Goal: Task Accomplishment & Management: Manage account settings

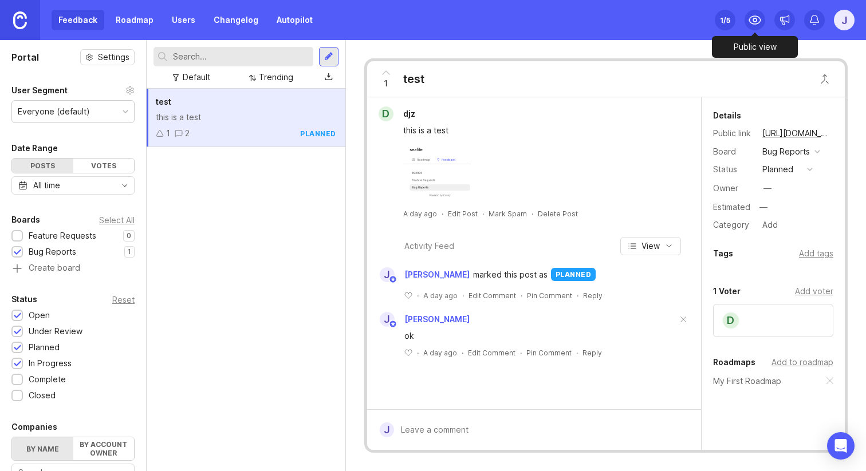
click at [755, 13] on icon at bounding box center [755, 20] width 14 height 14
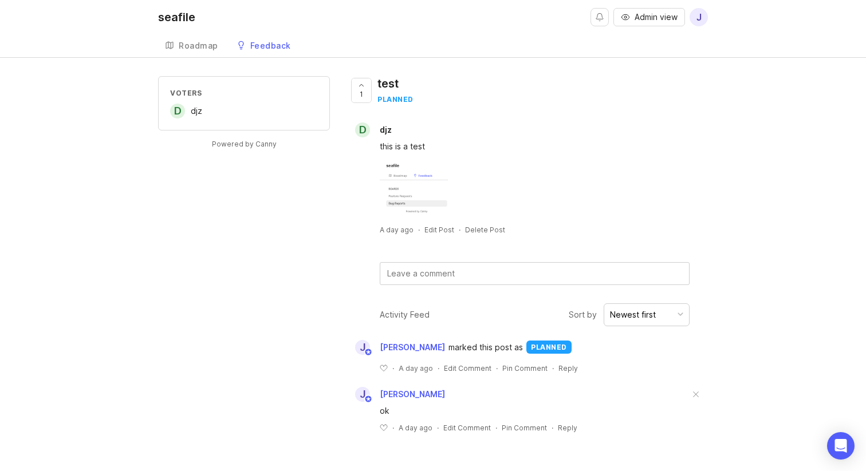
click at [268, 100] on div "Voters d djz" at bounding box center [244, 103] width 148 height 30
click at [265, 171] on div "Voters d djz Powered by Canny 1 test planned d djz this is a test A day ago · E…" at bounding box center [433, 263] width 550 height 375
click at [227, 73] on div "seafile Admin view j Create Roadmap Feedback Bug Reports 1 Voters d djz Powered…" at bounding box center [433, 235] width 866 height 471
click at [222, 117] on div "d djz" at bounding box center [244, 111] width 148 height 15
click at [703, 19] on span "j" at bounding box center [699, 17] width 18 height 18
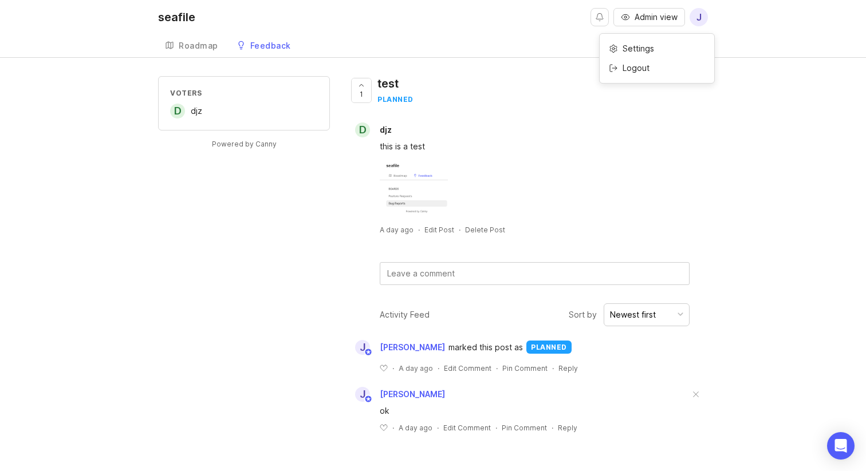
click at [658, 65] on div "Logout" at bounding box center [657, 68] width 115 height 18
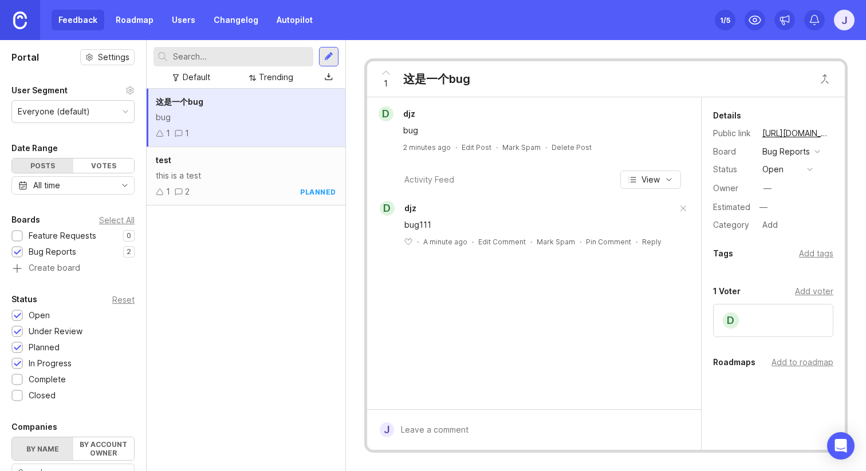
click at [131, 27] on link "Roadmap" at bounding box center [135, 20] width 52 height 21
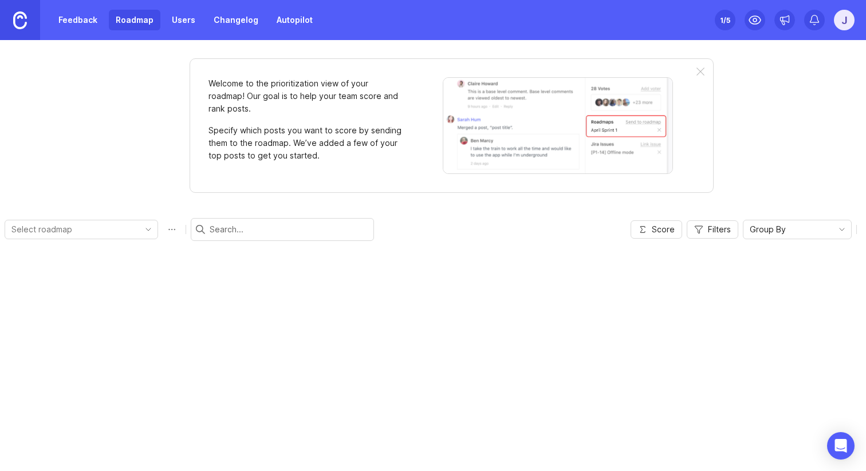
click at [76, 27] on link "Feedback" at bounding box center [78, 20] width 53 height 21
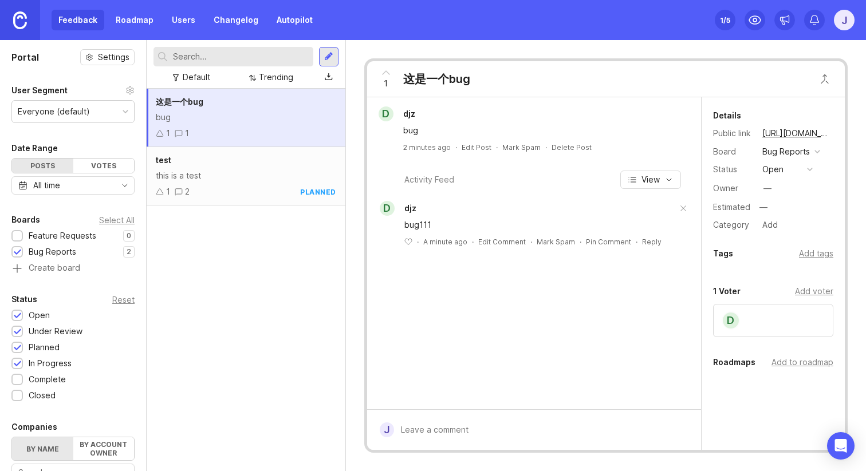
click at [274, 194] on div "1 2 planned" at bounding box center [246, 192] width 180 height 13
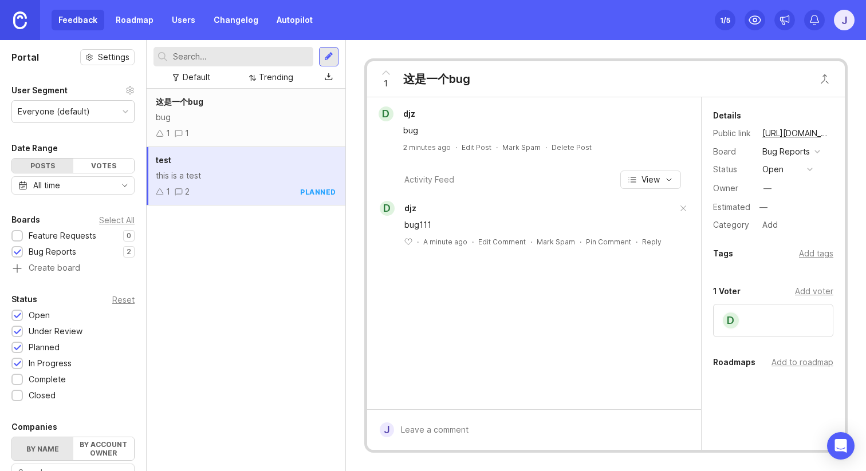
click at [274, 129] on div "1 1" at bounding box center [246, 133] width 180 height 13
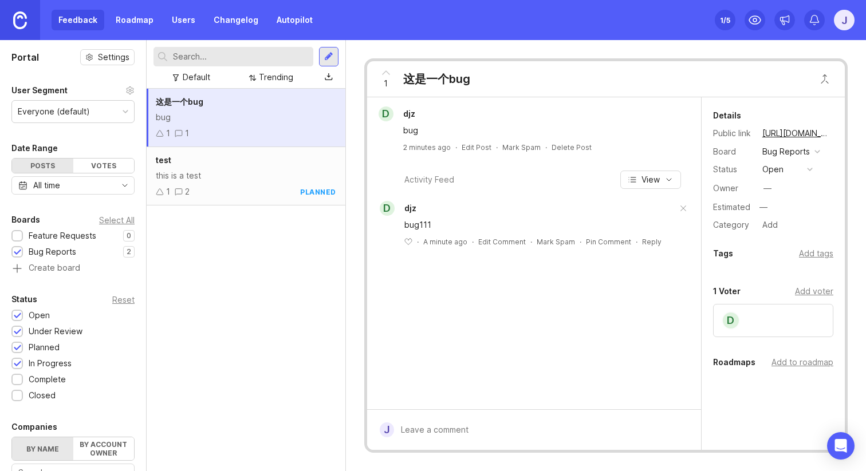
click at [774, 164] on div "open" at bounding box center [772, 169] width 21 height 13
click at [230, 183] on div "test this is a test 1 2 planned" at bounding box center [246, 176] width 199 height 58
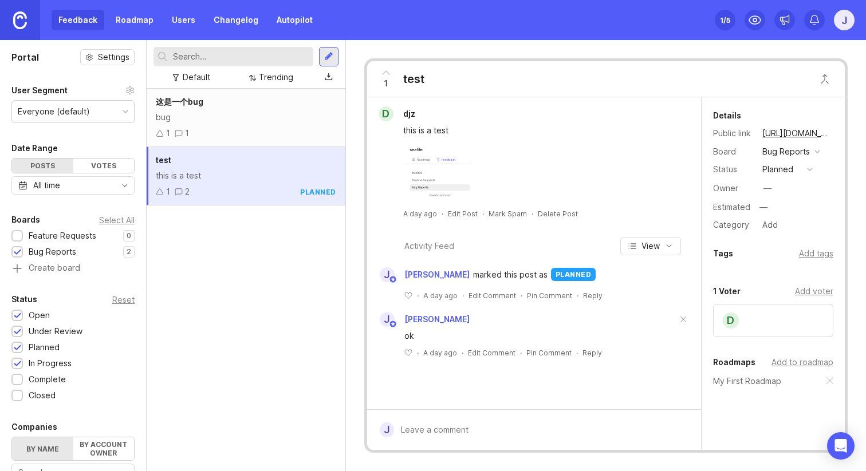
click at [253, 127] on div "1 1" at bounding box center [246, 133] width 180 height 13
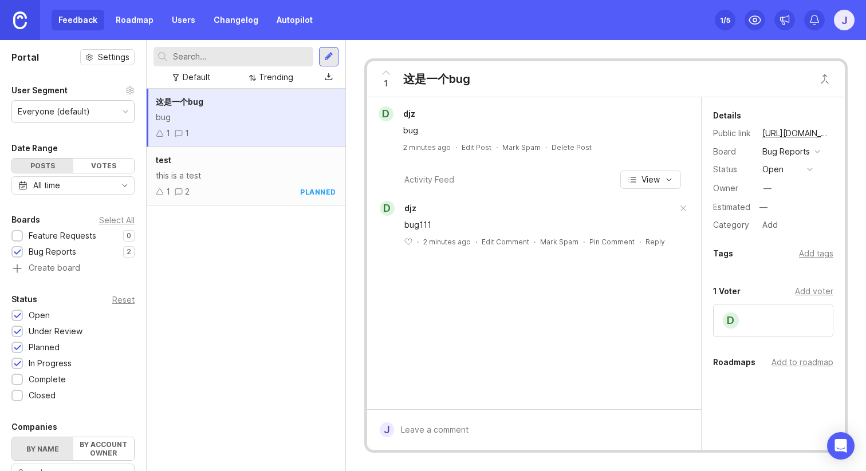
click at [248, 177] on div "this is a test" at bounding box center [246, 176] width 180 height 13
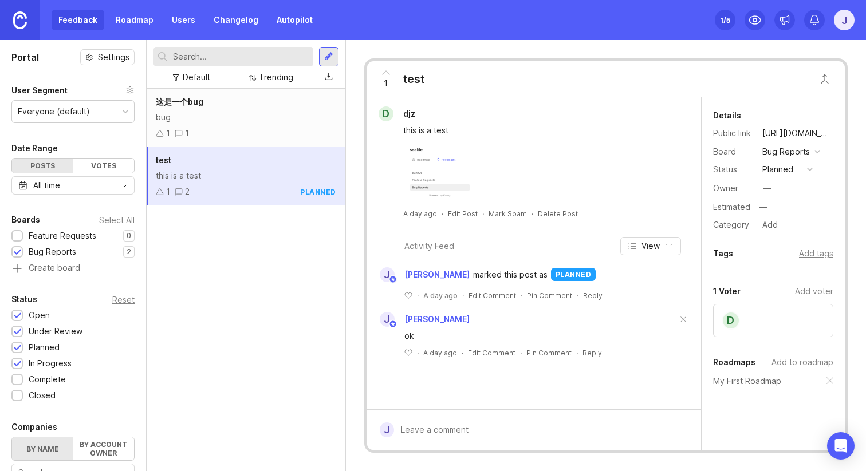
click at [260, 121] on div "bug" at bounding box center [246, 117] width 180 height 13
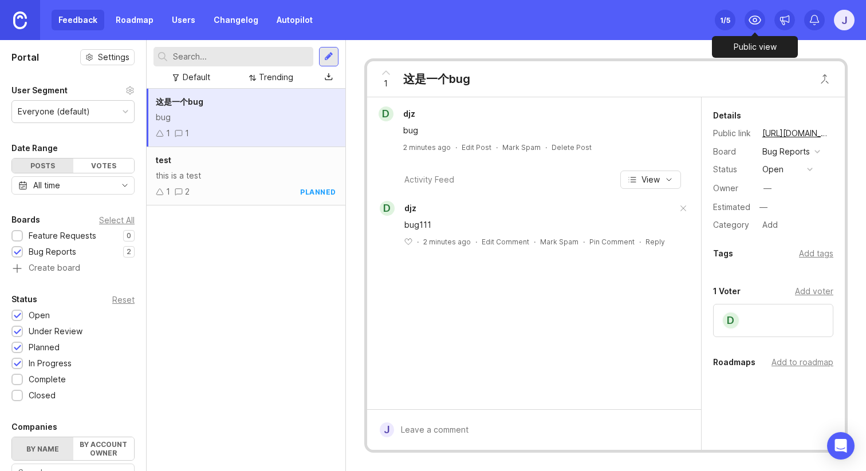
click at [757, 19] on circle at bounding box center [754, 19] width 3 height 3
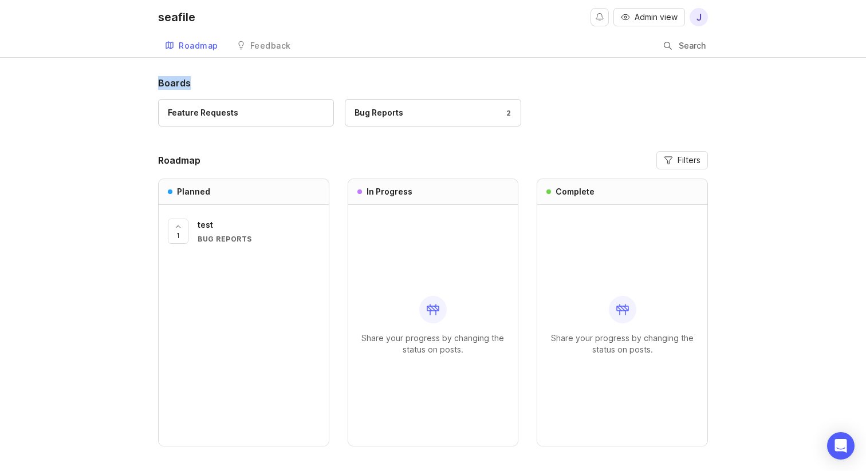
drag, startPoint x: 212, startPoint y: 77, endPoint x: 144, endPoint y: 78, distance: 68.8
click at [144, 78] on div "Boards Feature Requests Bug Reports 2 Roadmap Filters Planned 1 test Bug Report…" at bounding box center [433, 289] width 866 height 427
copy h1 "Boards"
click at [235, 119] on link "Feature Requests" at bounding box center [246, 112] width 176 height 27
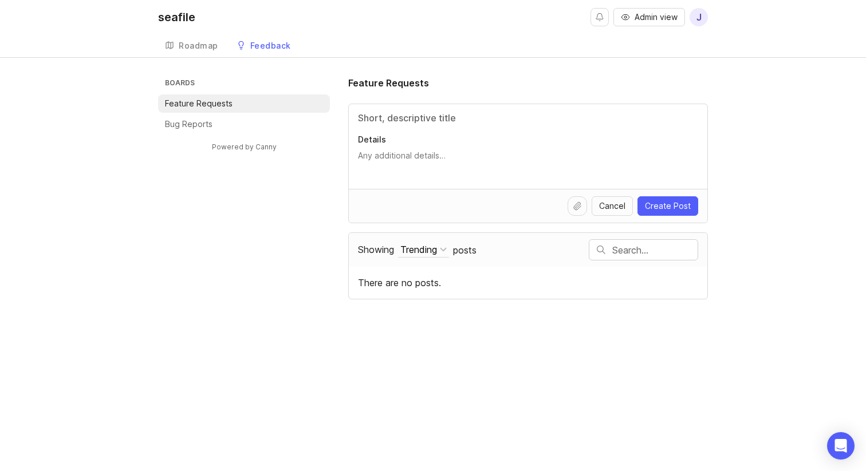
click at [203, 131] on li "Bug Reports" at bounding box center [244, 124] width 172 height 18
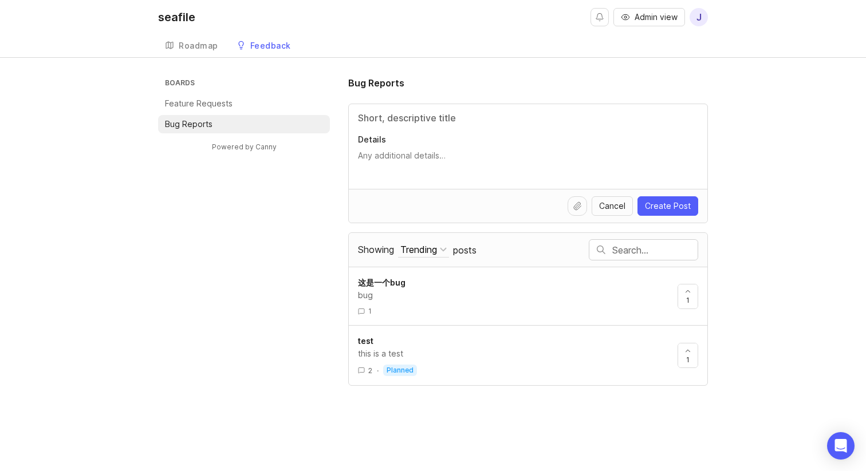
click at [218, 225] on div "Boards Feature Requests Bug Reports Powered by Canny Bug Reports Details Cancel…" at bounding box center [433, 231] width 550 height 310
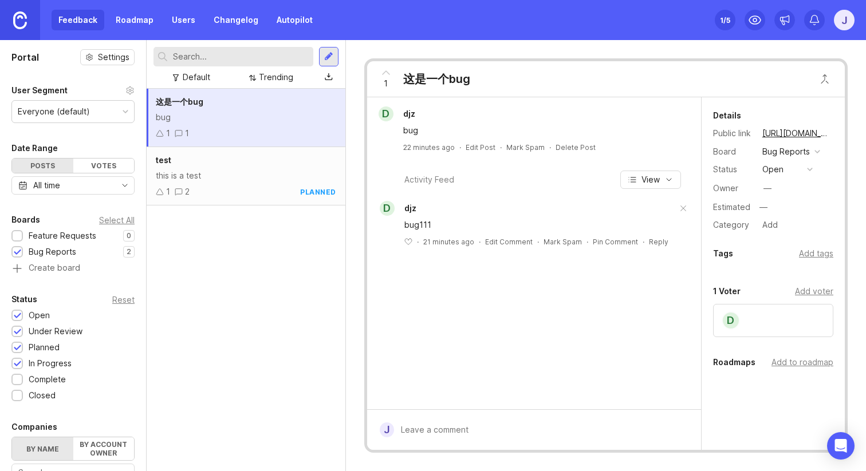
click at [70, 121] on div "Everyone (default)" at bounding box center [73, 112] width 122 height 22
click at [78, 113] on div "Everyone (default)" at bounding box center [54, 111] width 72 height 13
click at [790, 151] on div "Bug Reports" at bounding box center [786, 151] width 48 height 13
click at [789, 168] on button "open" at bounding box center [787, 169] width 57 height 15
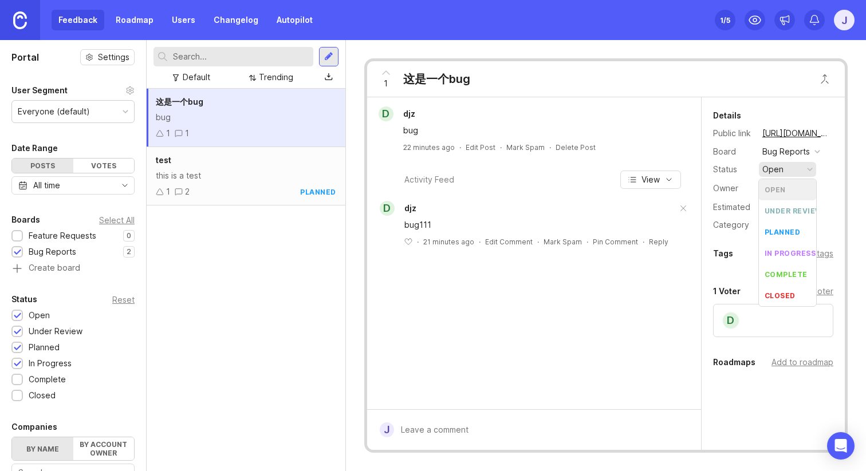
click at [789, 169] on button "open" at bounding box center [787, 169] width 57 height 15
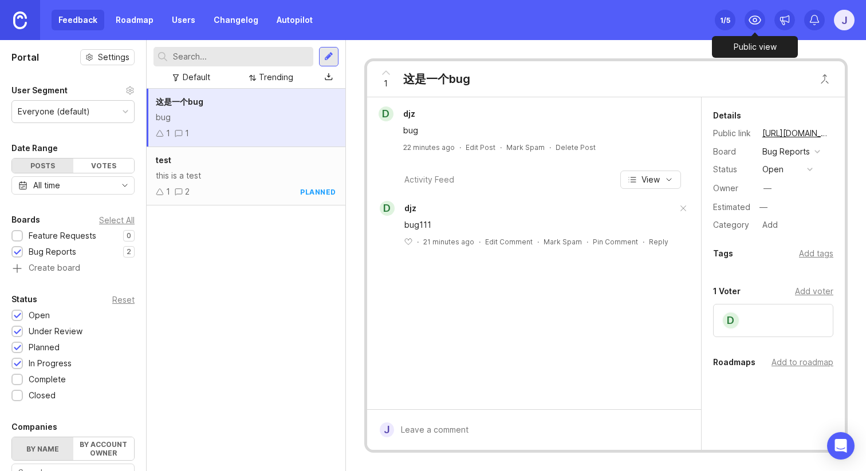
click at [753, 17] on icon at bounding box center [755, 20] width 14 height 14
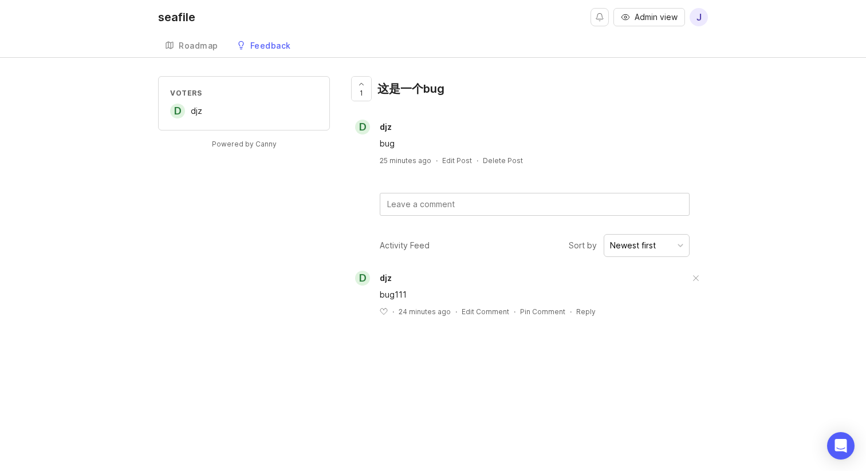
click at [263, 104] on div "d djz" at bounding box center [244, 111] width 148 height 15
click at [214, 54] on link "Roadmap" at bounding box center [191, 45] width 67 height 23
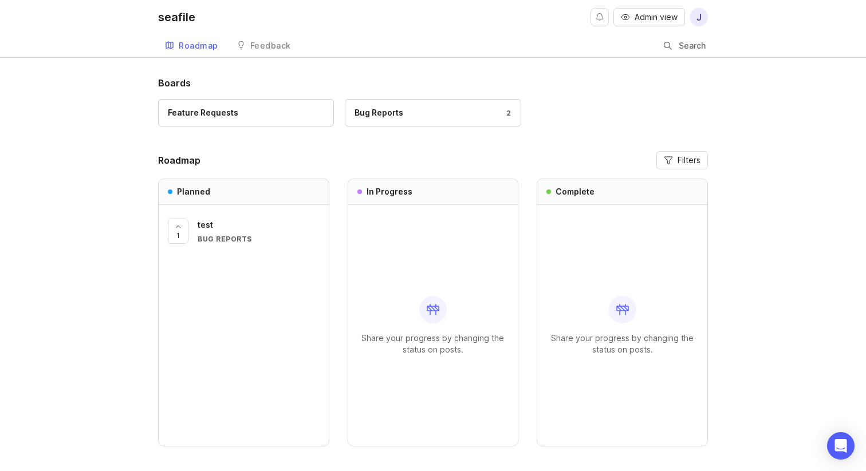
click at [271, 50] on link "Feedback" at bounding box center [264, 45] width 68 height 23
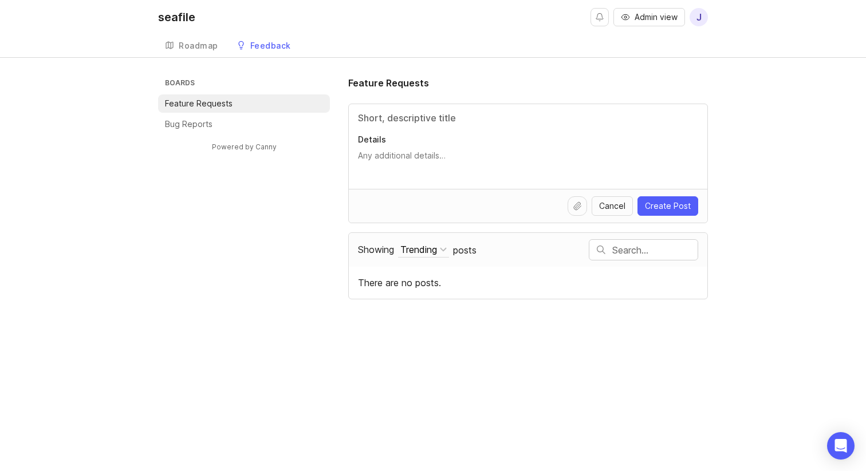
click at [428, 121] on input "Title" at bounding box center [528, 118] width 340 height 14
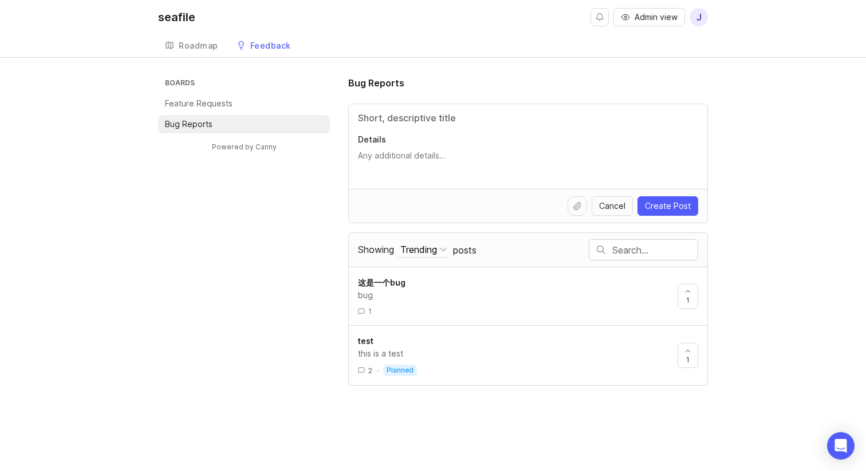
click at [382, 120] on input "Title" at bounding box center [528, 118] width 340 height 14
type input "b"
click at [385, 150] on textarea "Details" at bounding box center [528, 161] width 340 height 23
type textarea "b"
click at [404, 105] on div "Details" at bounding box center [528, 146] width 359 height 85
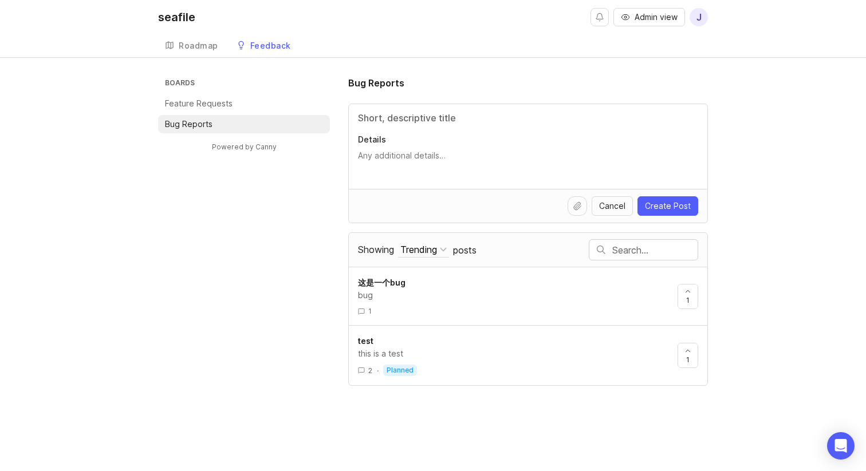
click at [383, 128] on div "Details" at bounding box center [528, 146] width 359 height 85
click at [391, 120] on input "Title" at bounding box center [528, 118] width 340 height 14
type input "2"
click at [704, 15] on span "j" at bounding box center [699, 17] width 18 height 18
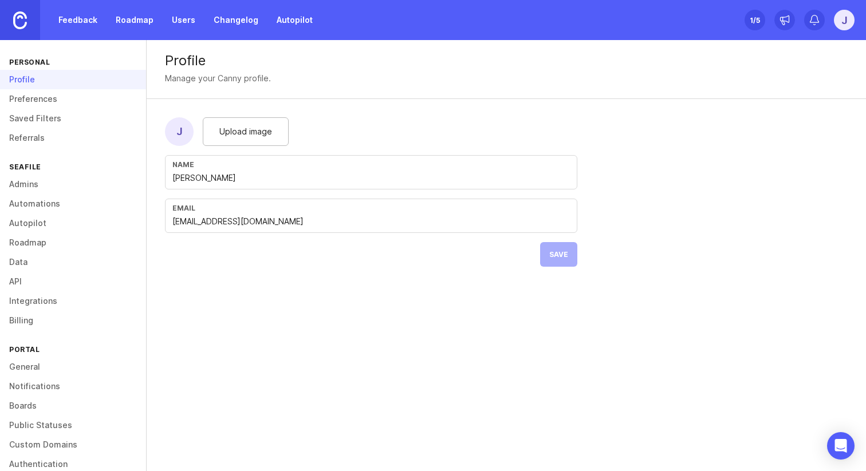
click at [50, 185] on link "Admins" at bounding box center [73, 184] width 146 height 19
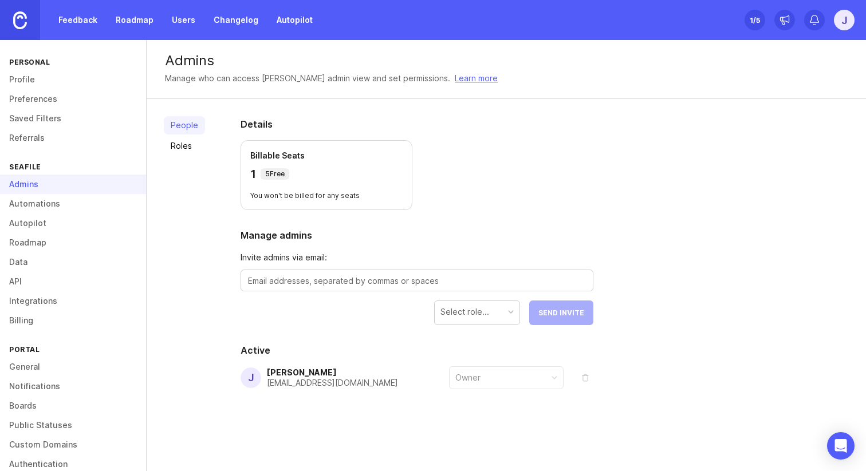
click at [182, 144] on link "Roles" at bounding box center [184, 146] width 41 height 18
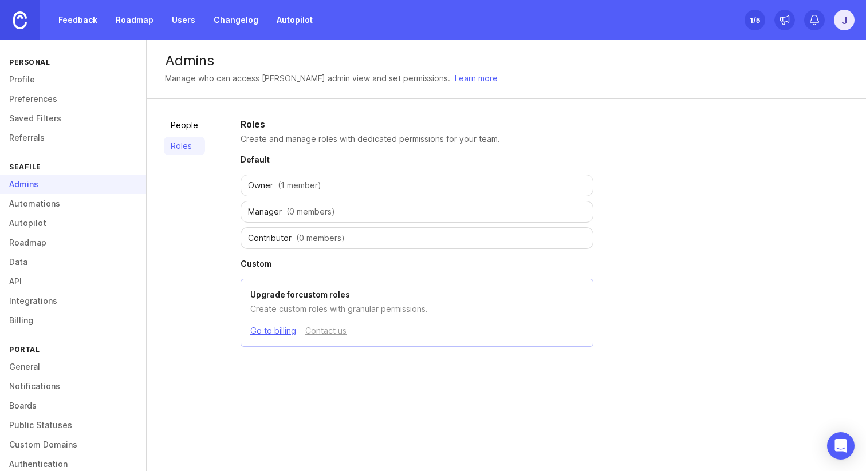
click at [184, 130] on link "People" at bounding box center [184, 125] width 41 height 18
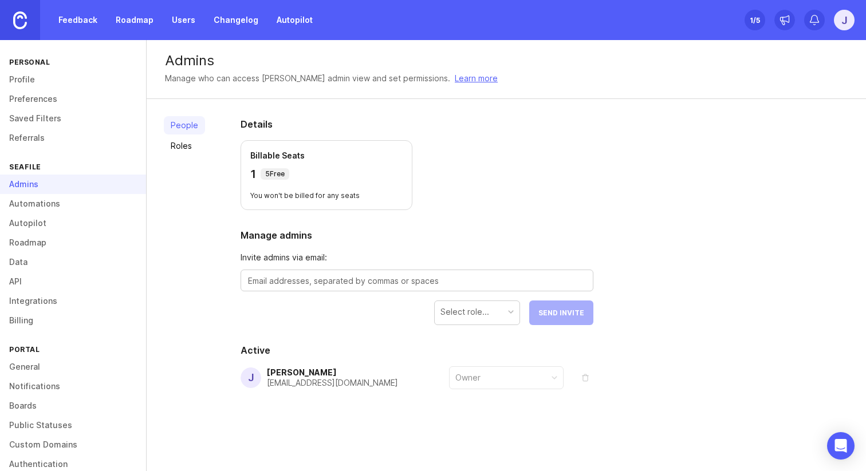
scroll to position [37, 0]
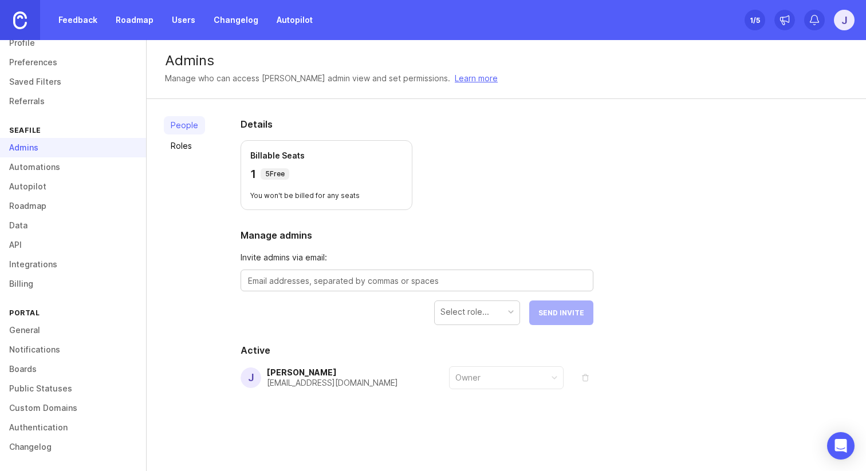
click at [36, 335] on link "General" at bounding box center [73, 330] width 146 height 19
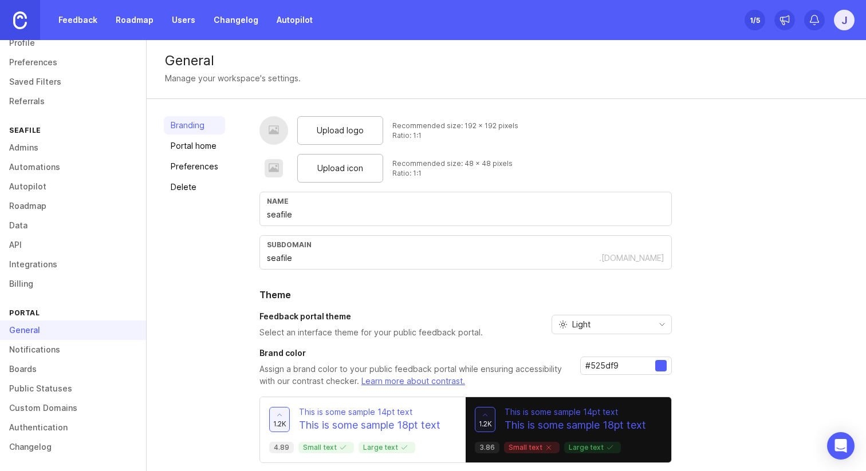
click at [48, 348] on link "Notifications" at bounding box center [73, 349] width 146 height 19
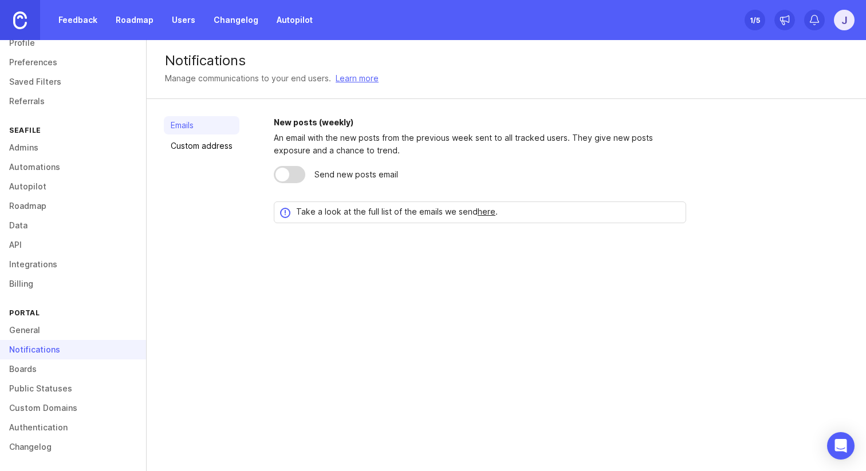
click at [38, 362] on link "Boards" at bounding box center [73, 369] width 146 height 19
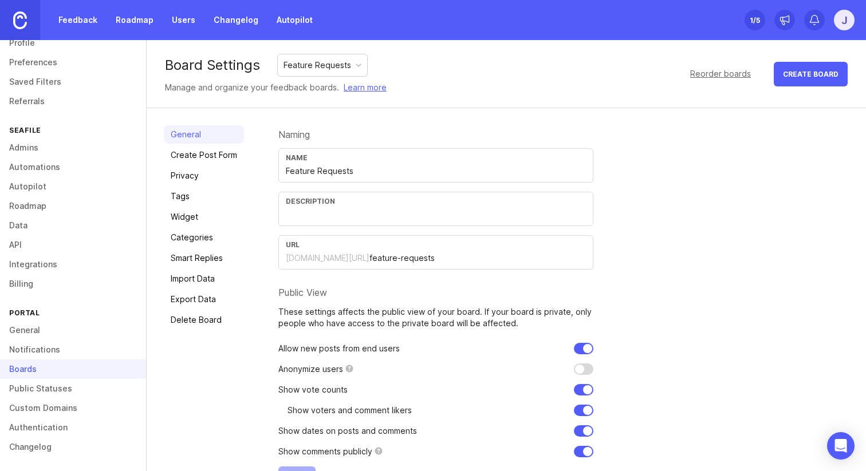
click at [37, 385] on link "Public Statuses" at bounding box center [73, 388] width 146 height 19
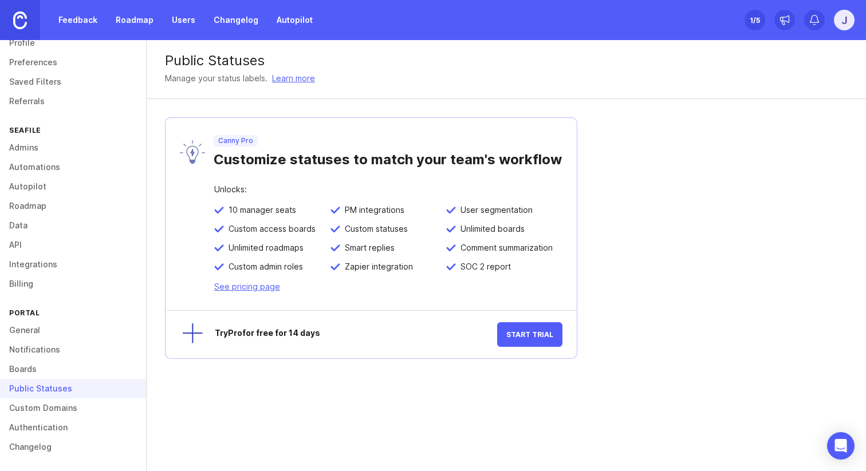
click at [54, 396] on div "Public Statuses" at bounding box center [73, 388] width 146 height 19
click at [53, 418] on link "Authentication" at bounding box center [73, 427] width 146 height 19
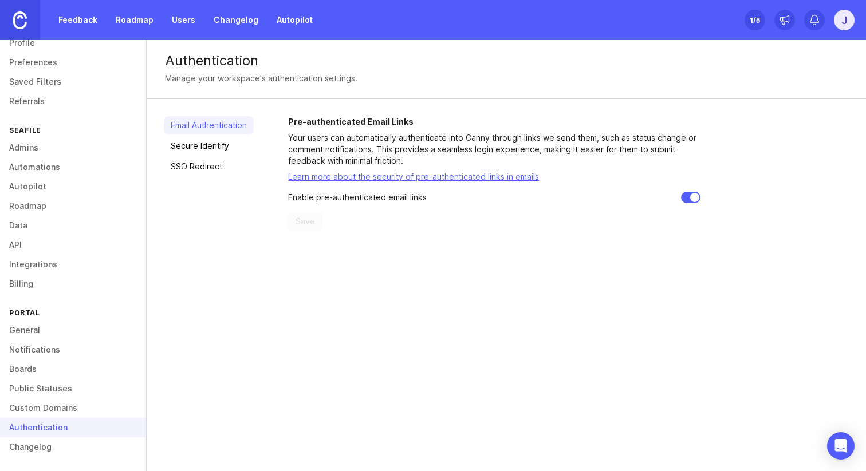
click at [58, 413] on link "Custom Domains" at bounding box center [73, 408] width 146 height 19
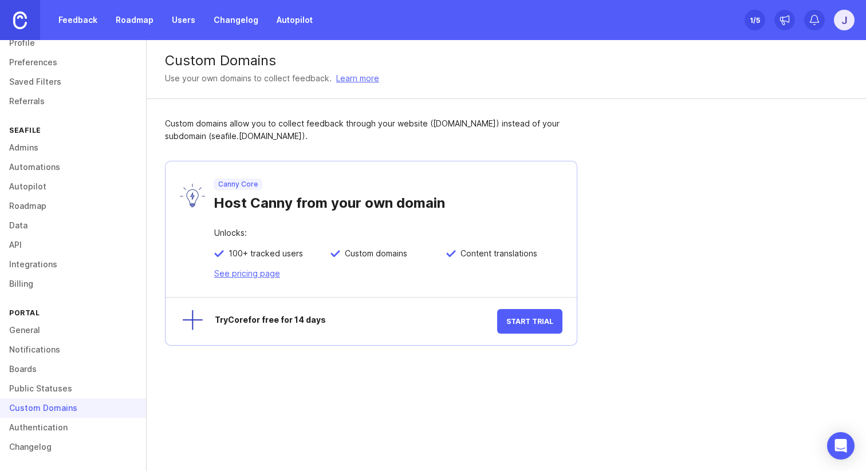
click at [57, 432] on link "Authentication" at bounding box center [73, 427] width 146 height 19
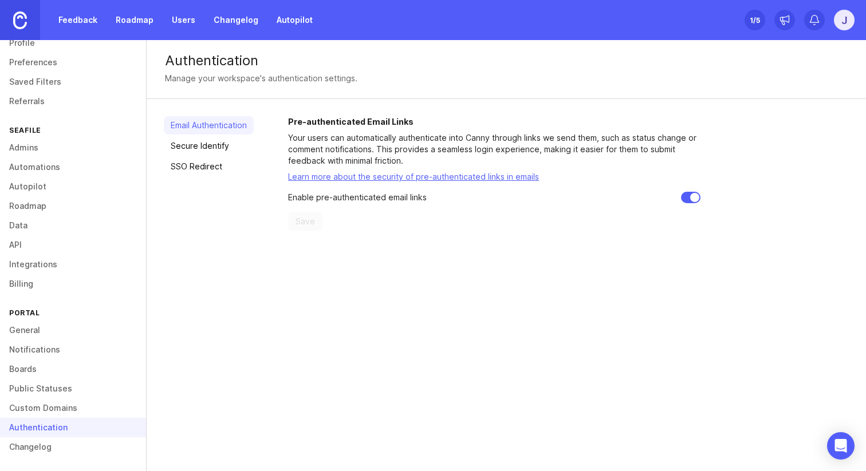
click at [50, 450] on link "Changelog" at bounding box center [73, 447] width 146 height 19
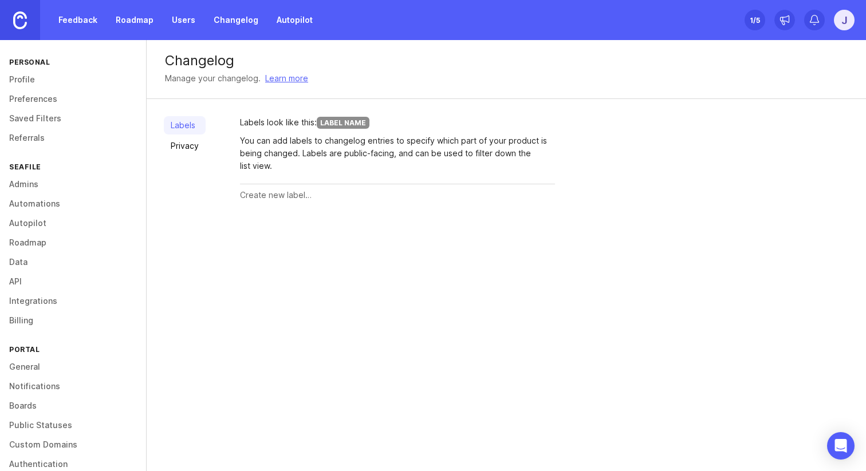
click at [35, 84] on link "Profile" at bounding box center [73, 79] width 146 height 19
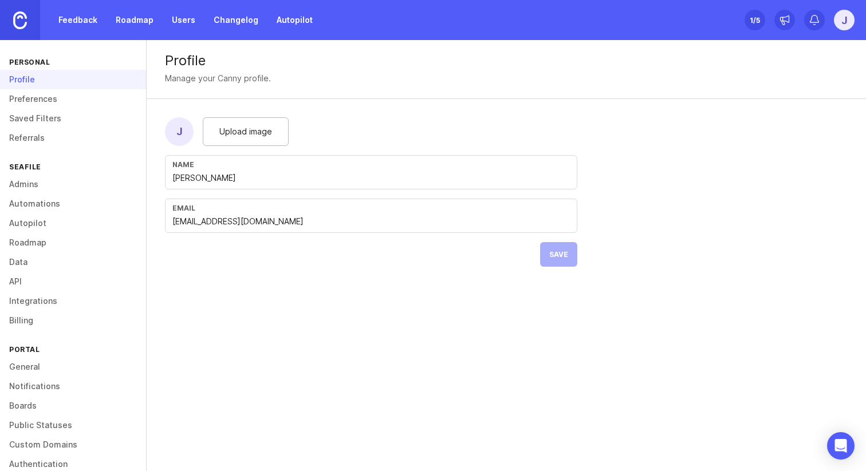
click at [34, 96] on link "Preferences" at bounding box center [73, 98] width 146 height 19
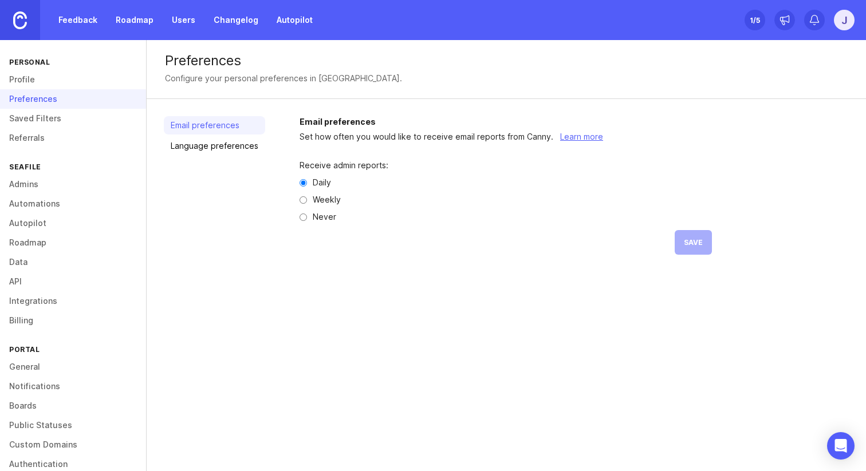
click at [35, 114] on link "Saved Filters" at bounding box center [73, 118] width 146 height 19
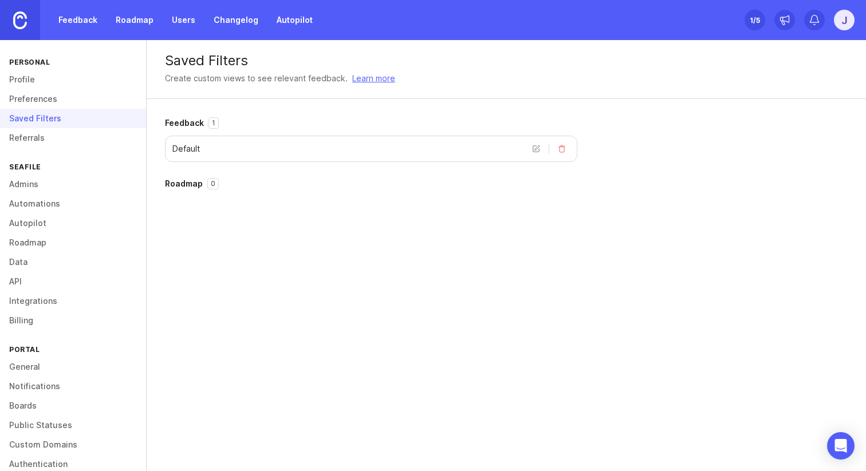
click at [36, 138] on link "Referrals" at bounding box center [73, 137] width 146 height 19
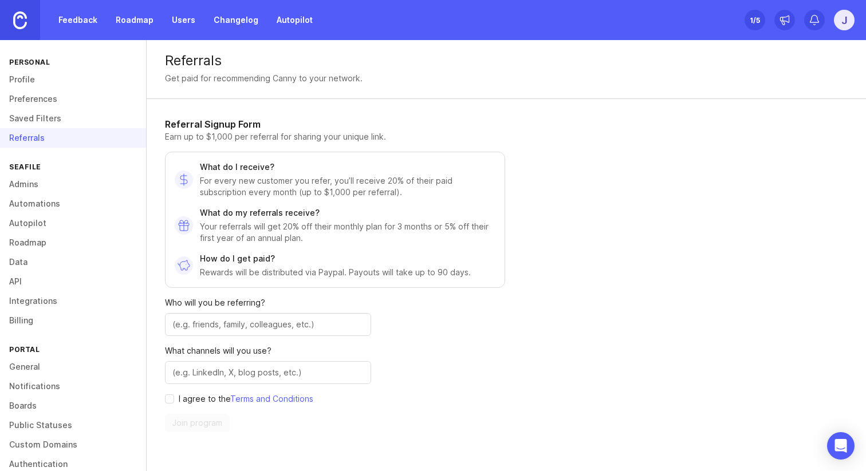
click at [29, 189] on link "Admins" at bounding box center [73, 184] width 146 height 19
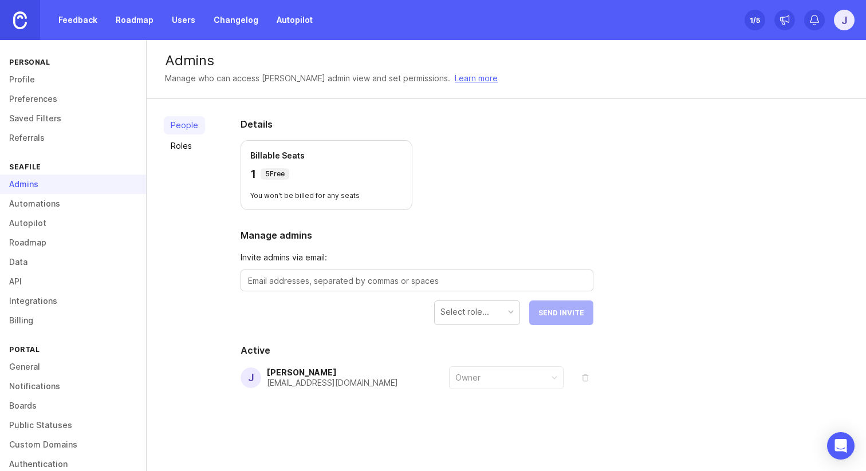
click at [65, 313] on link "Billing" at bounding box center [73, 320] width 146 height 19
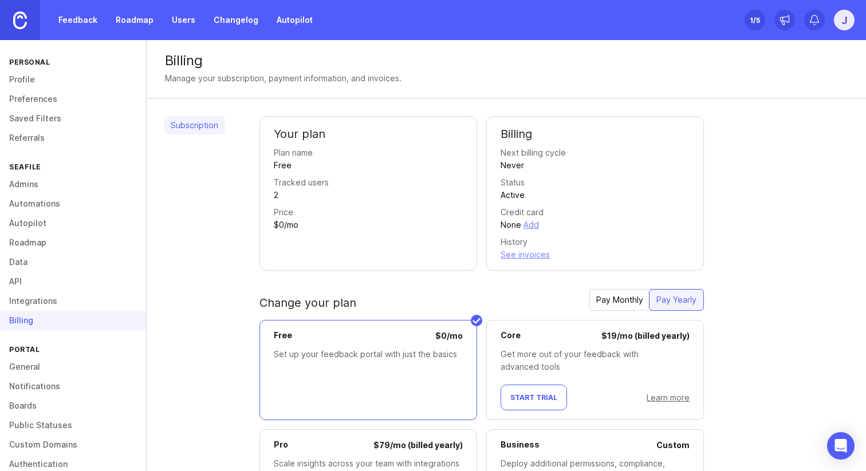
click at [71, 294] on link "Integrations" at bounding box center [73, 301] width 146 height 19
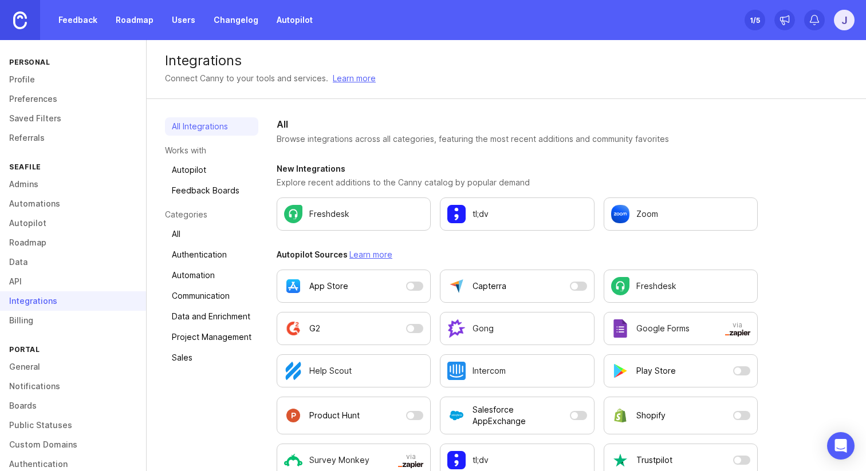
click at [67, 316] on link "Billing" at bounding box center [73, 320] width 146 height 19
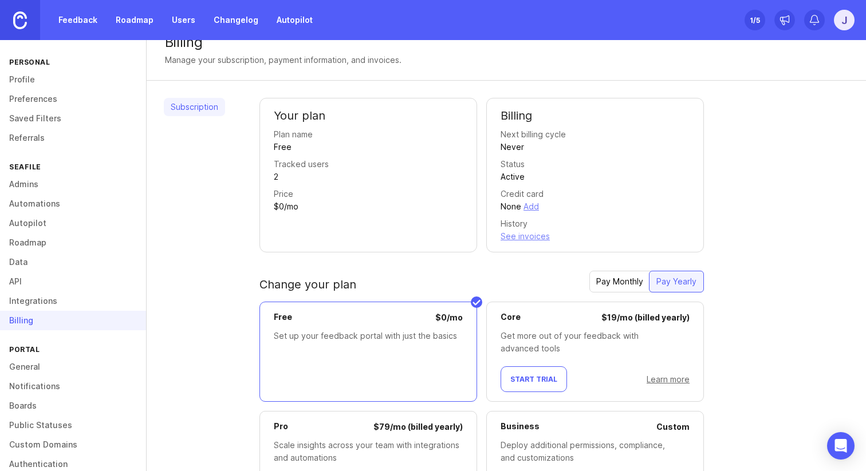
scroll to position [19, 0]
click at [338, 181] on div "Tracked users 2" at bounding box center [368, 170] width 189 height 25
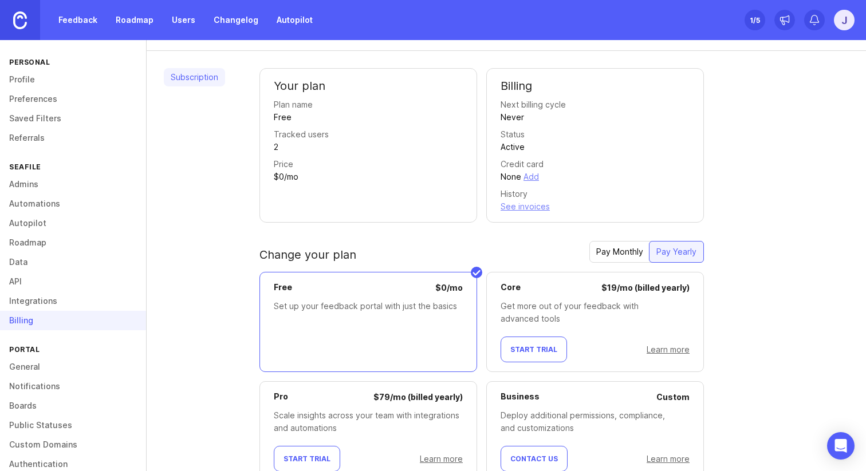
scroll to position [93, 0]
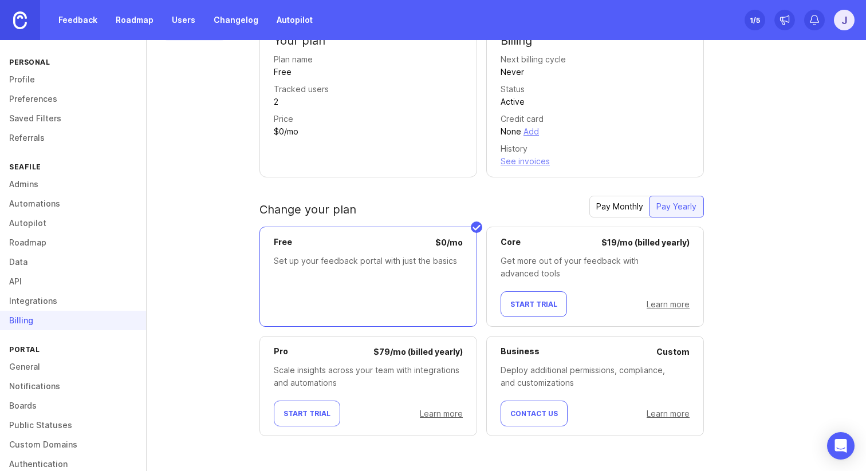
click at [50, 298] on link "Integrations" at bounding box center [73, 301] width 146 height 19
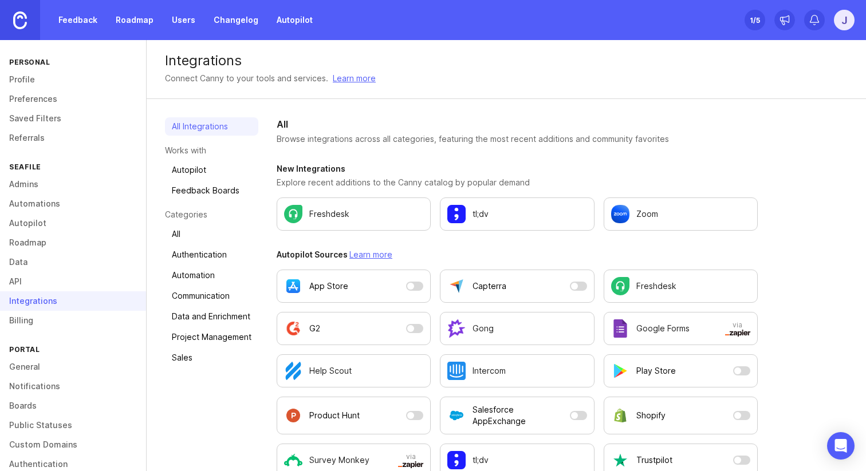
click at [52, 283] on link "API" at bounding box center [73, 281] width 146 height 19
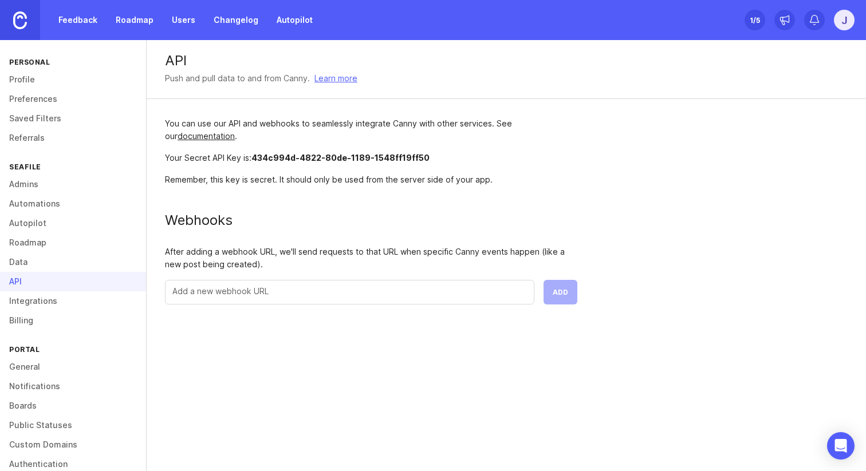
click at [49, 263] on link "Data" at bounding box center [73, 262] width 146 height 19
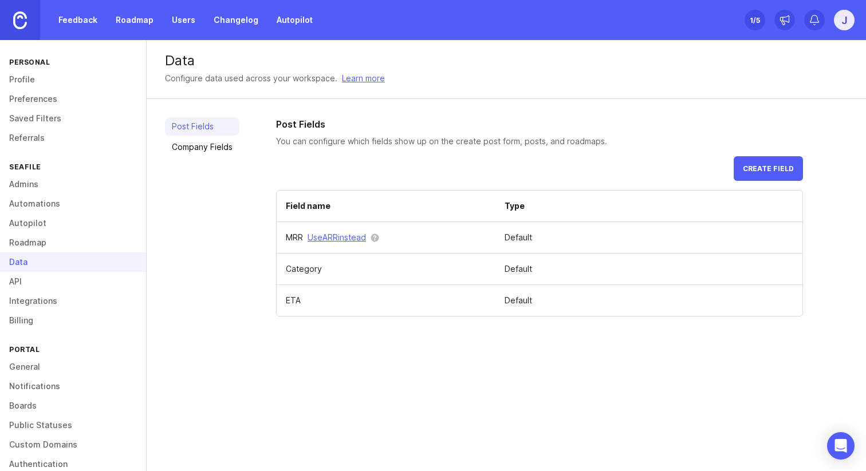
click at [51, 249] on link "Roadmap" at bounding box center [73, 242] width 146 height 19
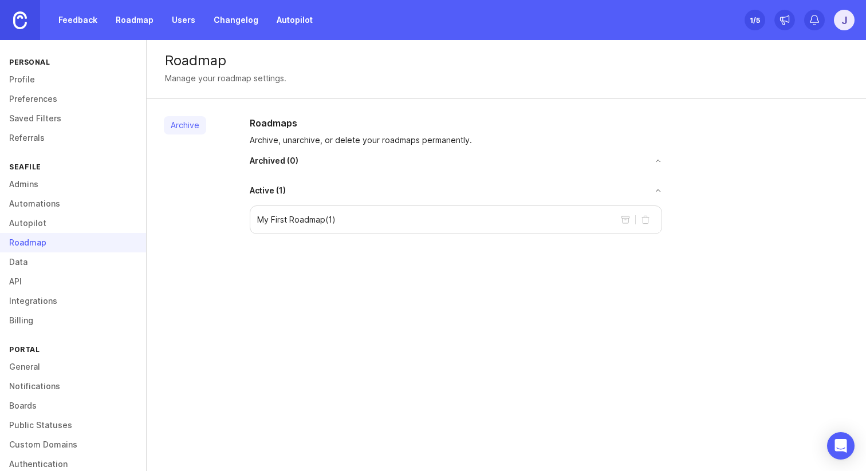
click at [341, 216] on div "My First Roadmap ( 1 )" at bounding box center [456, 220] width 412 height 29
click at [82, 217] on link "Autopilot" at bounding box center [73, 223] width 146 height 19
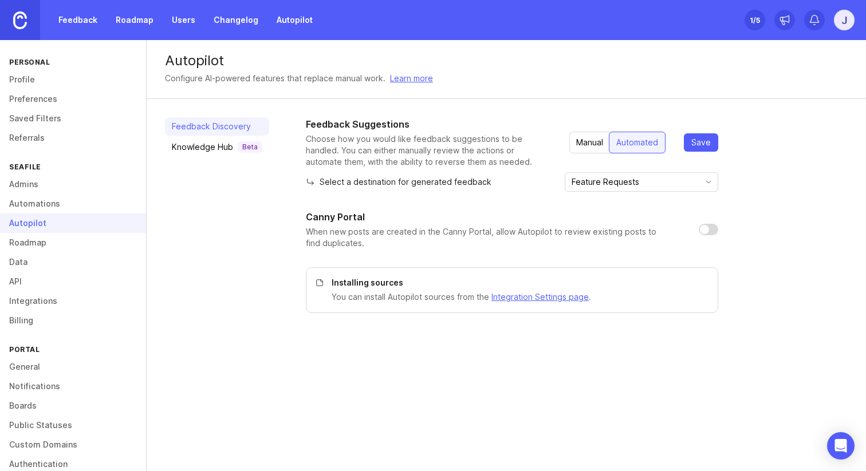
click at [81, 204] on link "Automations" at bounding box center [73, 203] width 146 height 19
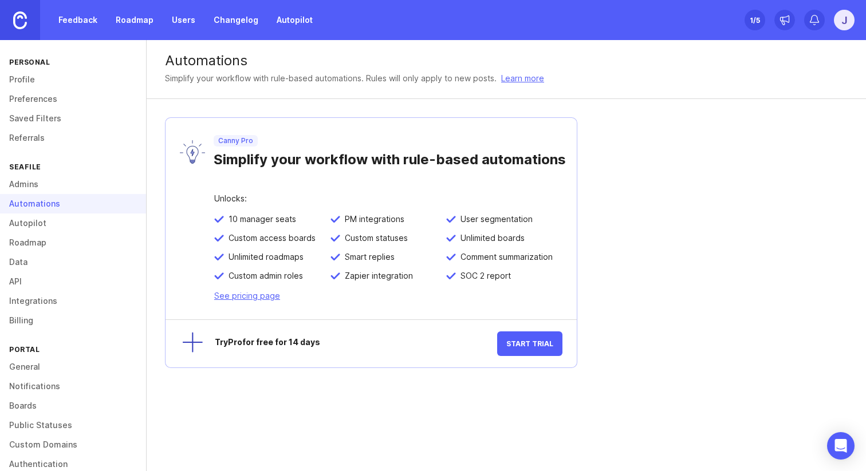
click at [57, 180] on link "Admins" at bounding box center [73, 184] width 146 height 19
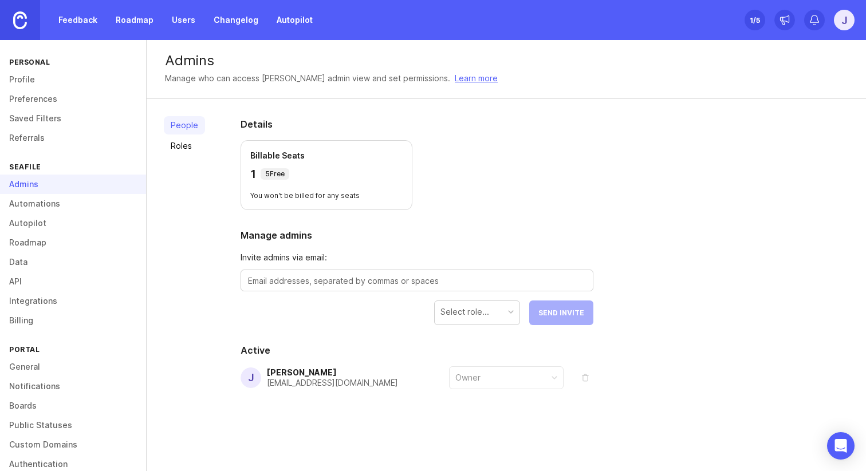
click at [74, 132] on link "Referrals" at bounding box center [73, 137] width 146 height 19
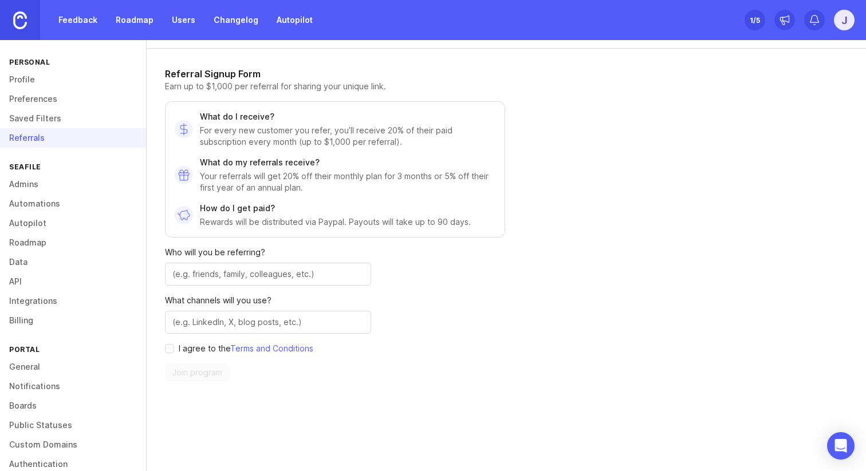
scroll to position [65, 0]
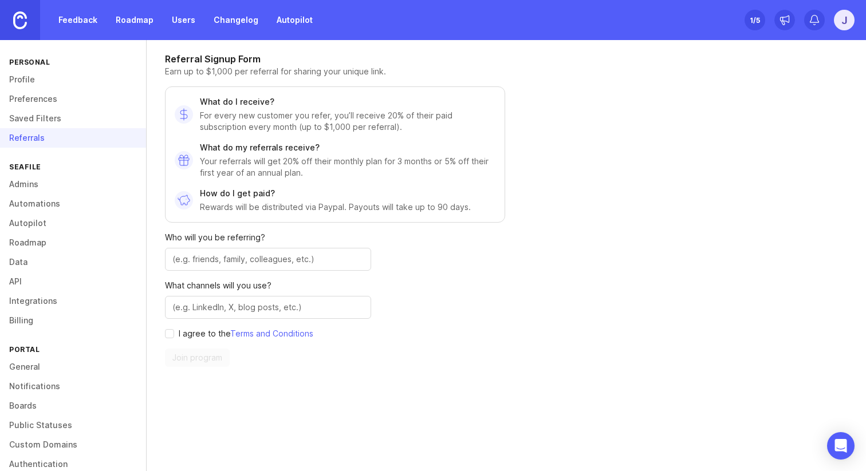
click at [66, 81] on link "Profile" at bounding box center [73, 79] width 146 height 19
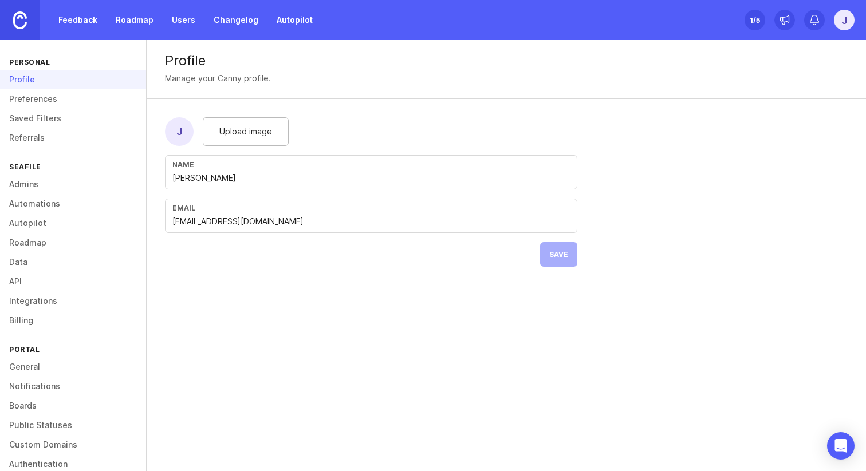
click at [66, 100] on link "Preferences" at bounding box center [73, 98] width 146 height 19
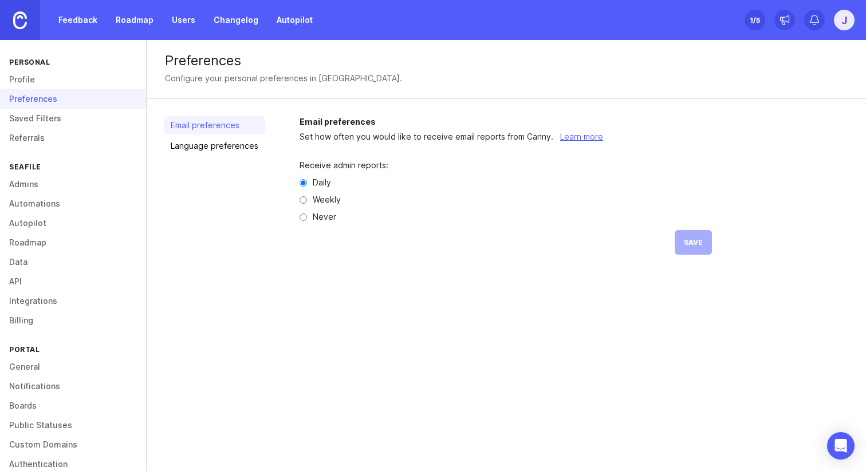
click at [199, 144] on link "Language preferences" at bounding box center [214, 146] width 101 height 18
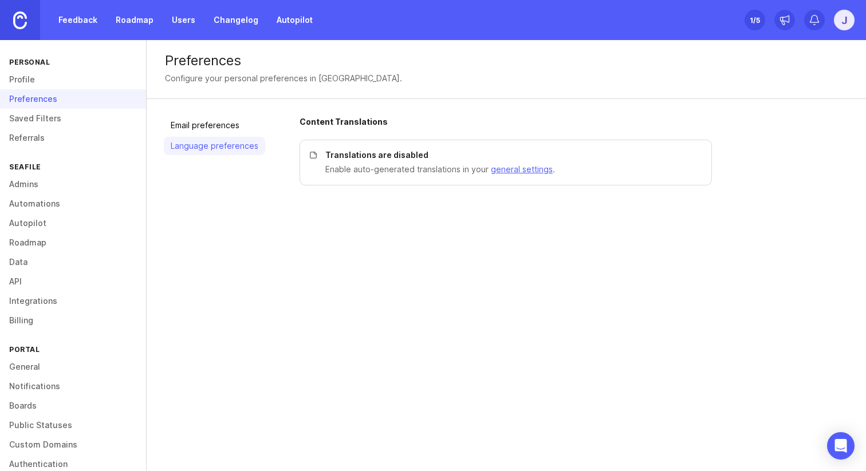
click at [218, 128] on link "Email preferences" at bounding box center [214, 125] width 101 height 18
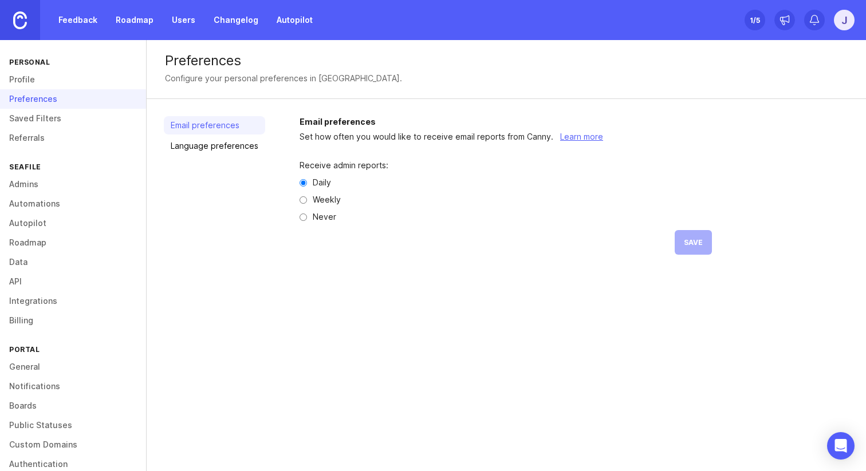
click at [848, 15] on div "j" at bounding box center [844, 20] width 21 height 21
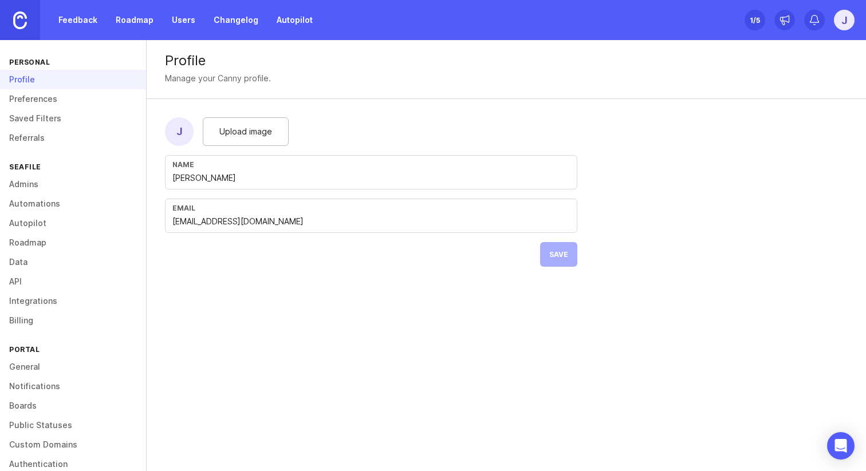
click at [78, 19] on link "Feedback" at bounding box center [78, 20] width 53 height 21
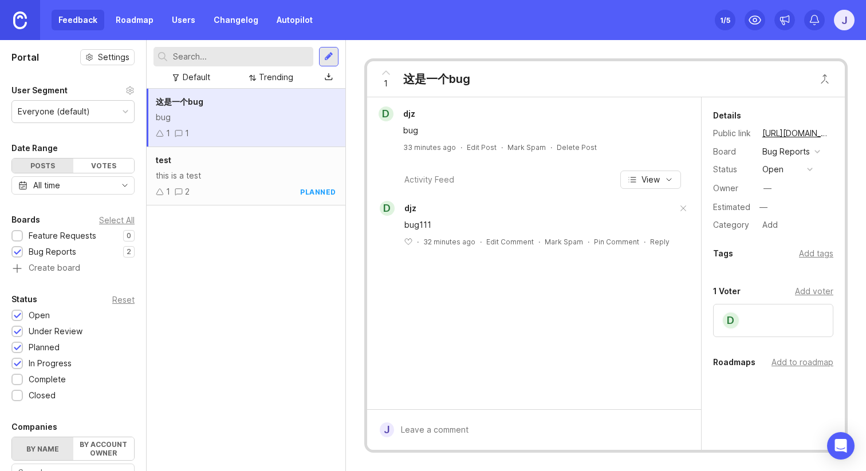
click at [133, 19] on link "Roadmap" at bounding box center [135, 20] width 52 height 21
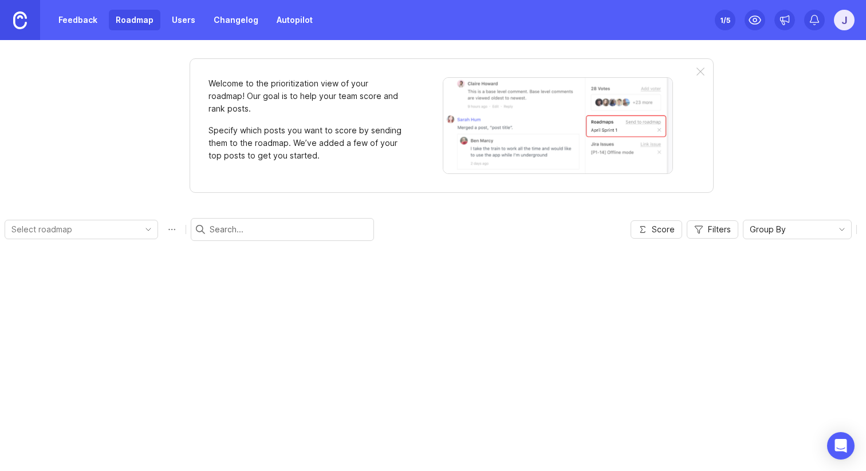
click at [182, 19] on link "Users" at bounding box center [183, 20] width 37 height 21
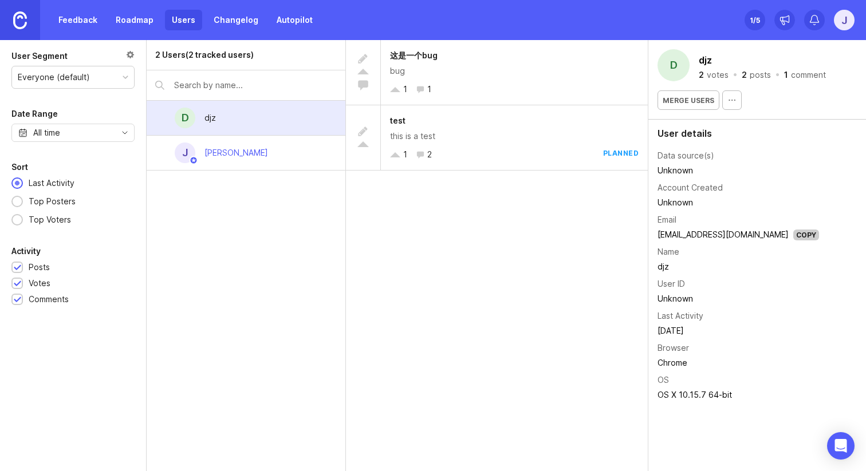
click at [284, 121] on div "d djz" at bounding box center [246, 118] width 199 height 35
click at [731, 98] on icon "button" at bounding box center [731, 100] width 9 height 9
click at [386, 265] on div "这是一个bug bug 1 1 test this is a test 1 2 planned" at bounding box center [497, 255] width 302 height 431
click at [86, 73] on div "Everyone (default)" at bounding box center [54, 77] width 72 height 13
click at [212, 58] on div "2 Users (2 tracked users)" at bounding box center [204, 55] width 99 height 13
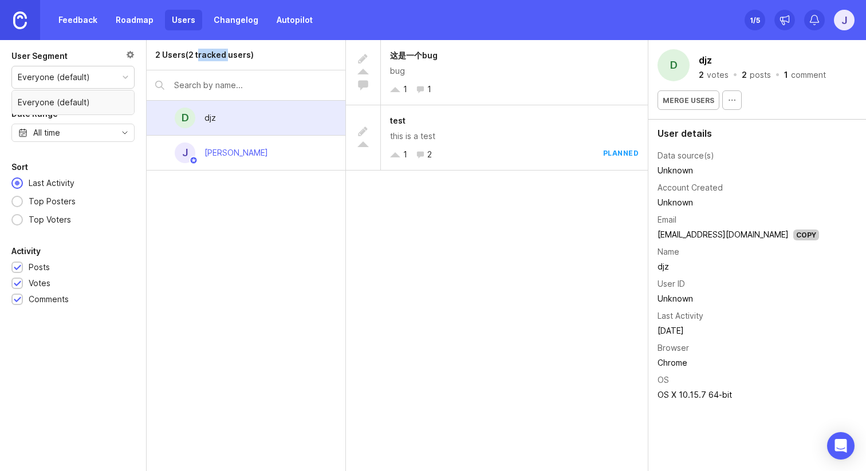
click at [212, 58] on div "2 Users (2 tracked users)" at bounding box center [204, 55] width 99 height 13
copy div "tracked"
